Goal: Information Seeking & Learning: Learn about a topic

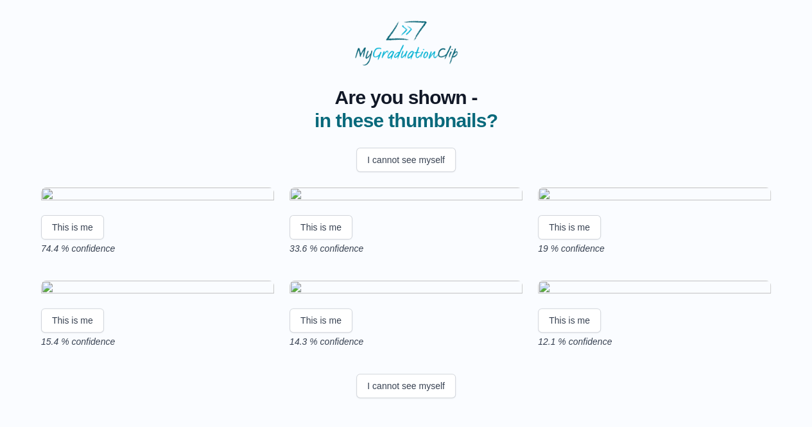
scroll to position [105, 0]
click at [141, 188] on img at bounding box center [157, 196] width 233 height 17
click at [419, 387] on button "I cannot see myself" at bounding box center [406, 386] width 100 height 24
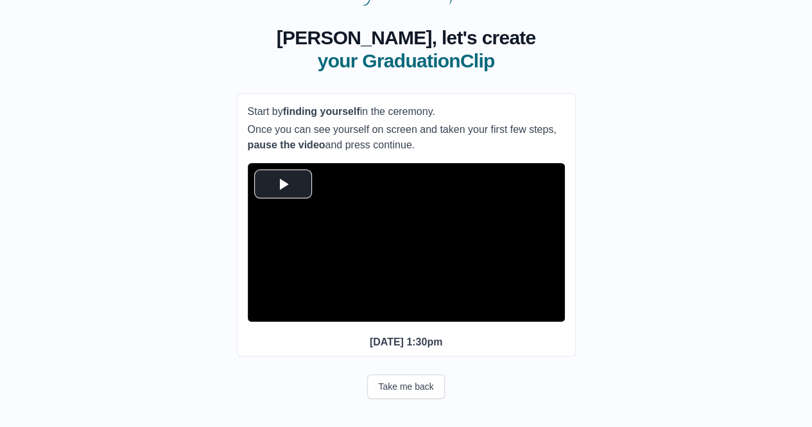
scroll to position [83, 0]
click at [283, 184] on span "Video Player" at bounding box center [283, 184] width 0 height 0
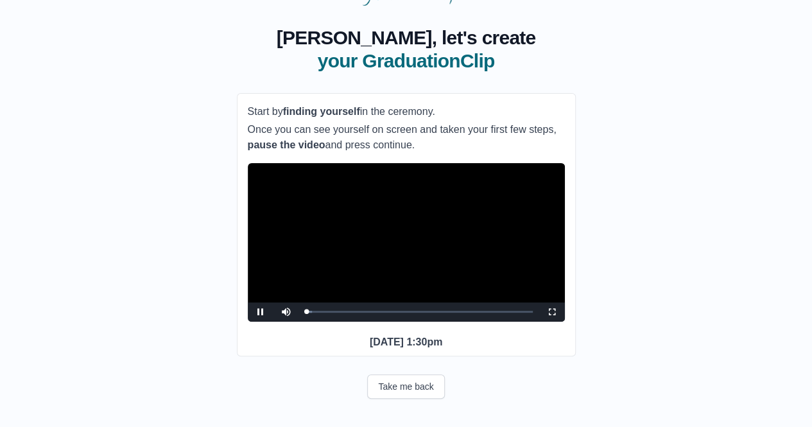
click at [421, 218] on video "Video Player" at bounding box center [406, 242] width 317 height 159
